Goal: Task Accomplishment & Management: Use online tool/utility

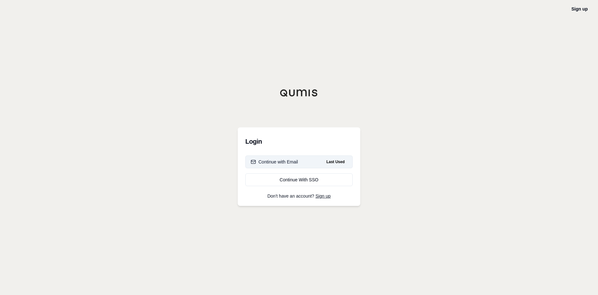
click at [280, 162] on div "Continue with Email" at bounding box center [274, 162] width 47 height 6
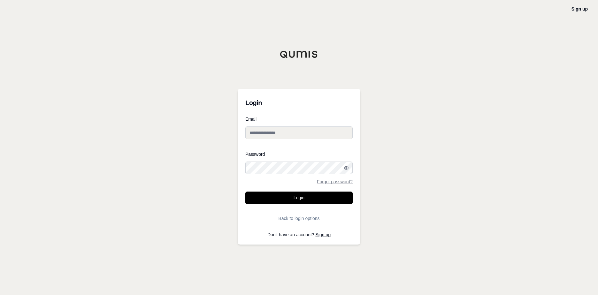
click at [276, 135] on input "Email" at bounding box center [298, 133] width 107 height 13
type input "**********"
click at [307, 202] on button "Login" at bounding box center [298, 198] width 107 height 13
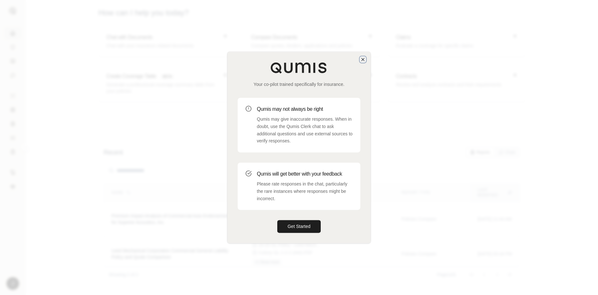
click at [362, 61] on icon "button" at bounding box center [362, 59] width 5 height 5
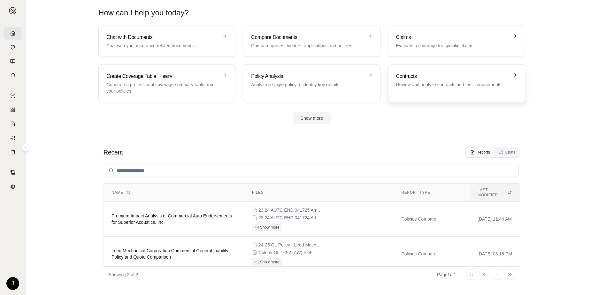
click at [435, 82] on p "Review and analyze contracts and their requirements" at bounding box center [452, 84] width 112 height 6
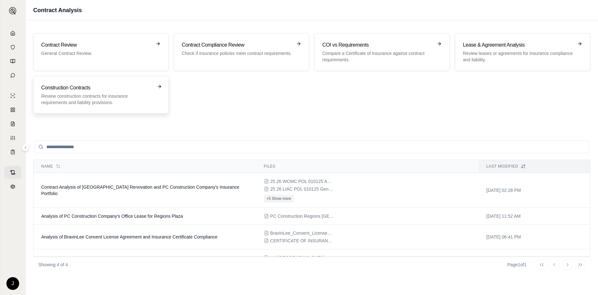
click at [88, 95] on p "Review construction contracts for insurance requirements and liability provisio…" at bounding box center [96, 99] width 111 height 13
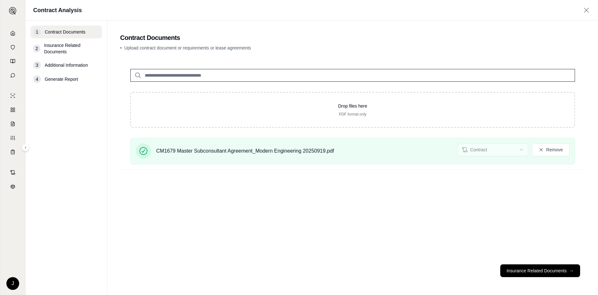
click at [54, 49] on span "Insurance Related Documents" at bounding box center [71, 48] width 55 height 13
click at [32, 47] on div "2 Insurance Related Documents" at bounding box center [66, 49] width 71 height 18
click at [40, 48] on div "2" at bounding box center [36, 49] width 7 height 8
click at [390, 204] on div "Drop files here PDF format only CM1679 Master Subconsultant Agreement_Modern En…" at bounding box center [352, 159] width 465 height 201
click at [516, 270] on button "Insurance Related Documents →" at bounding box center [540, 271] width 80 height 13
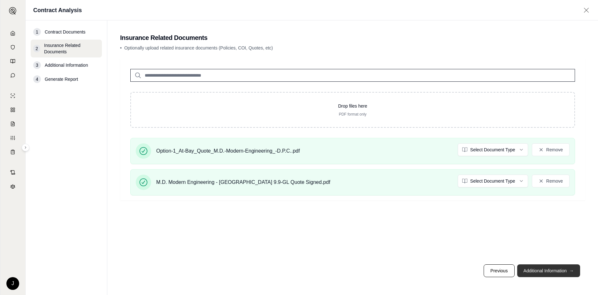
click at [539, 272] on button "Additional Information →" at bounding box center [548, 271] width 63 height 13
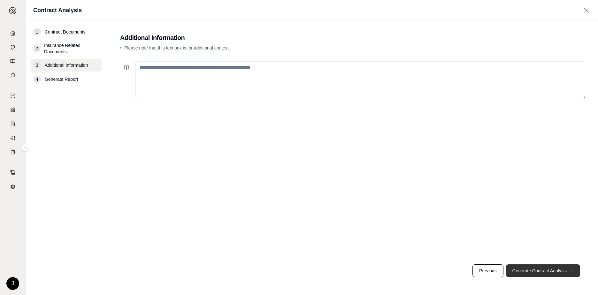
click at [539, 272] on button "Generate Contract Analysis →" at bounding box center [543, 271] width 74 height 13
